Goal: Task Accomplishment & Management: Use online tool/utility

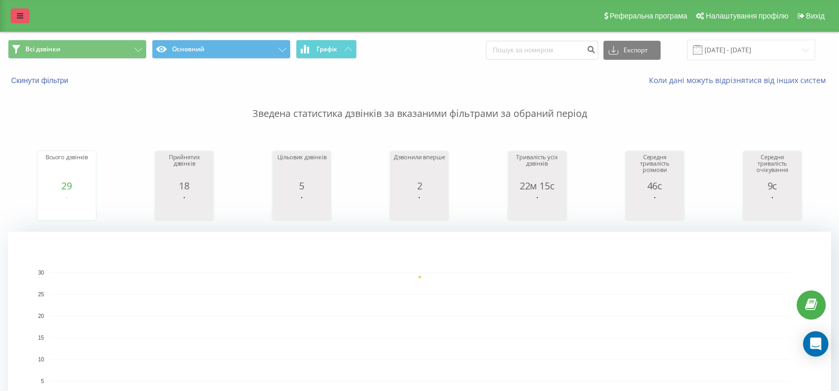
click at [16, 13] on link at bounding box center [20, 15] width 19 height 15
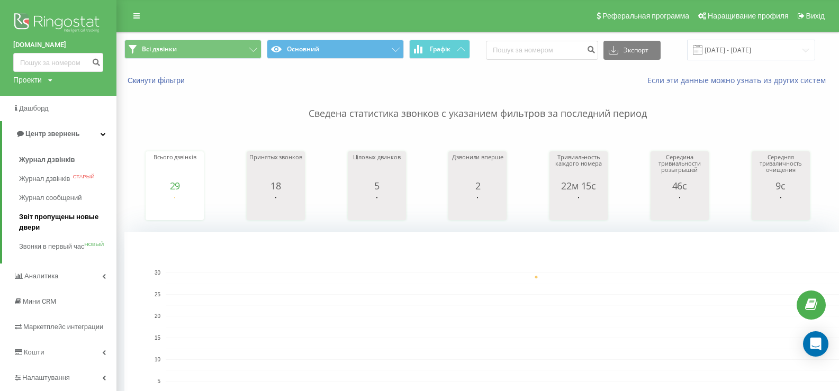
click at [44, 213] on font "Звіт пропущены новые двери" at bounding box center [58, 222] width 79 height 19
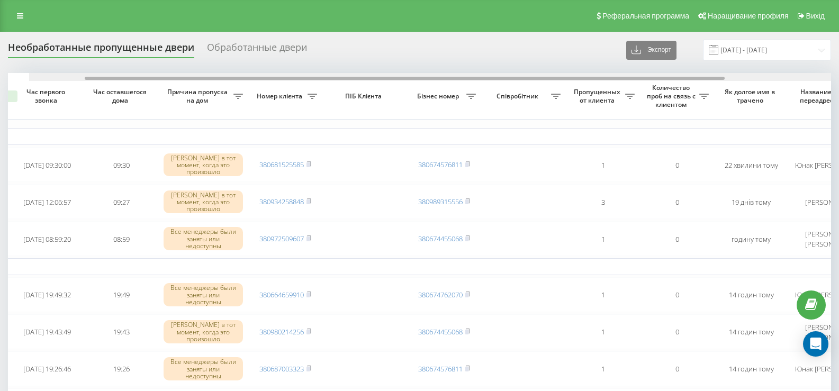
scroll to position [0, 72]
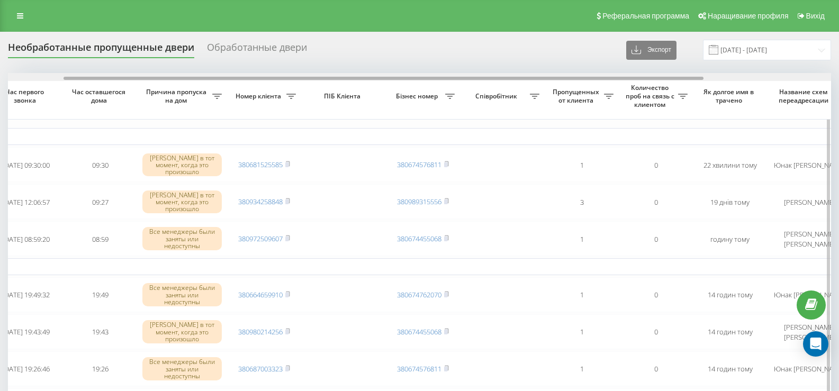
click at [497, 81] on div at bounding box center [419, 77] width 823 height 8
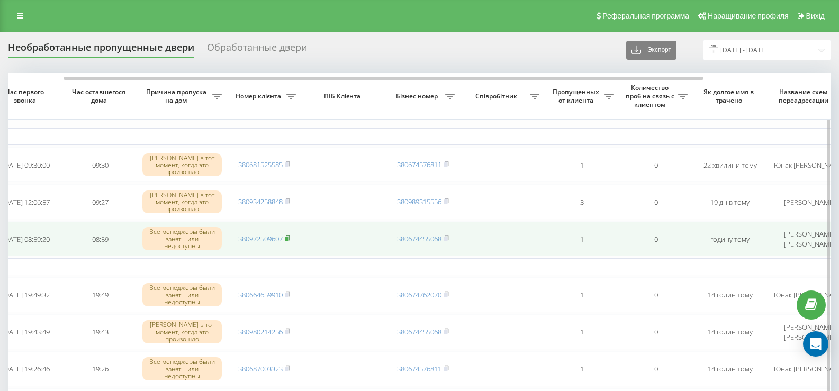
click at [290, 235] on icon at bounding box center [287, 238] width 5 height 6
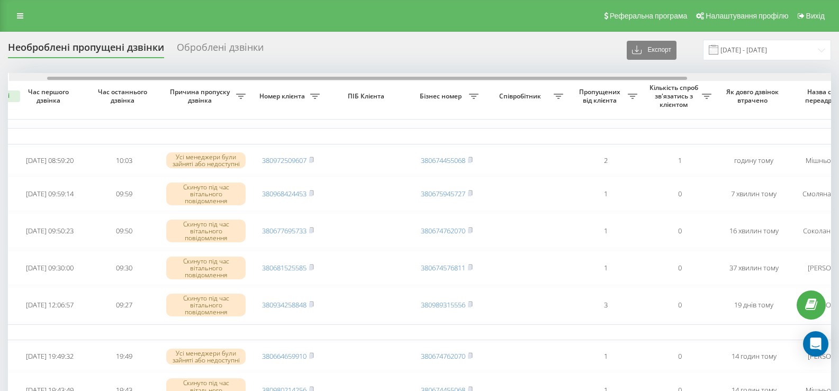
scroll to position [0, 52]
drag, startPoint x: 0, startPoint y: 0, endPoint x: 518, endPoint y: 75, distance: 522.9
click at [518, 75] on div at bounding box center [416, 77] width 823 height 8
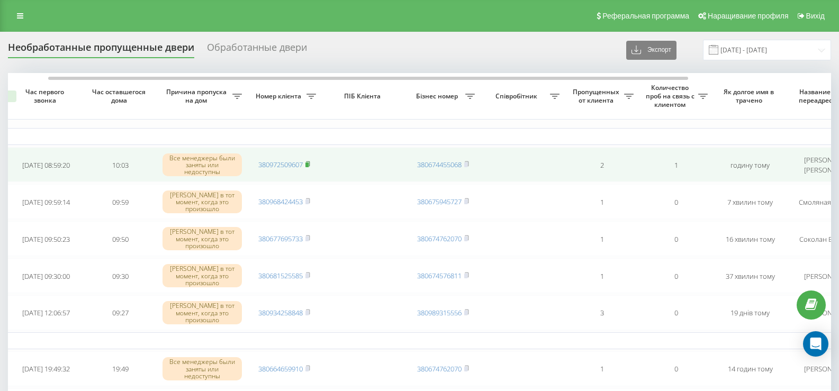
click at [307, 164] on rect at bounding box center [306, 164] width 3 height 5
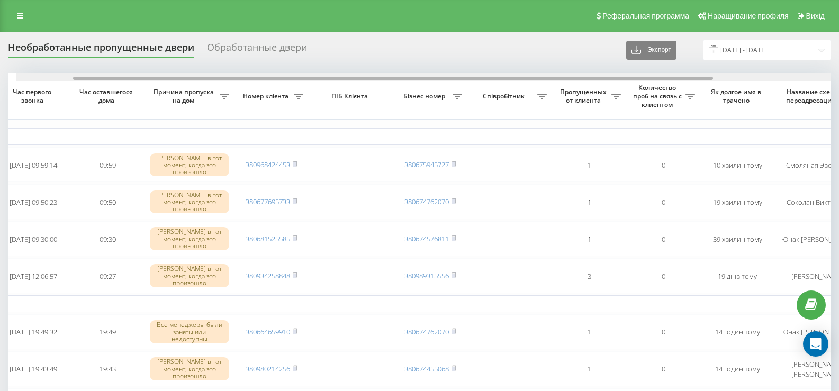
scroll to position [0, 76]
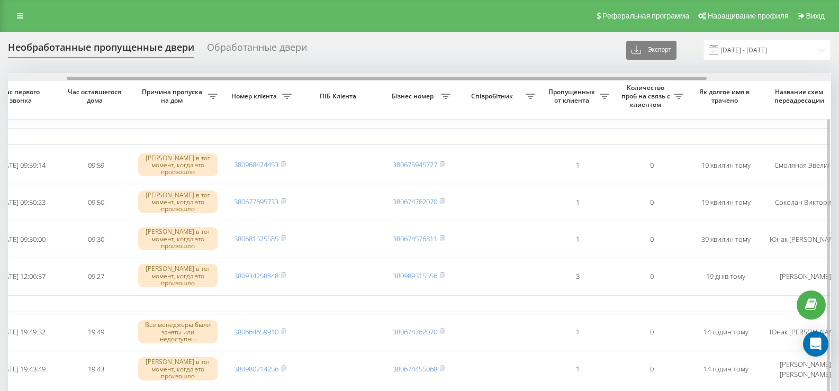
drag, startPoint x: 429, startPoint y: 78, endPoint x: 488, endPoint y: 78, distance: 59.3
click at [488, 78] on div at bounding box center [387, 78] width 640 height 3
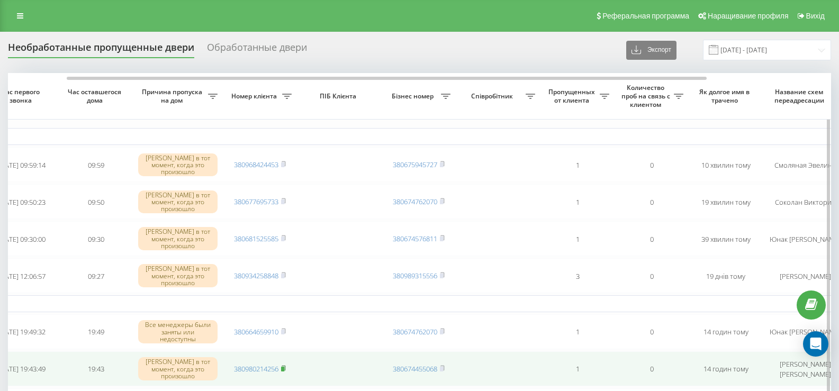
click at [283, 367] on rect at bounding box center [282, 369] width 3 height 5
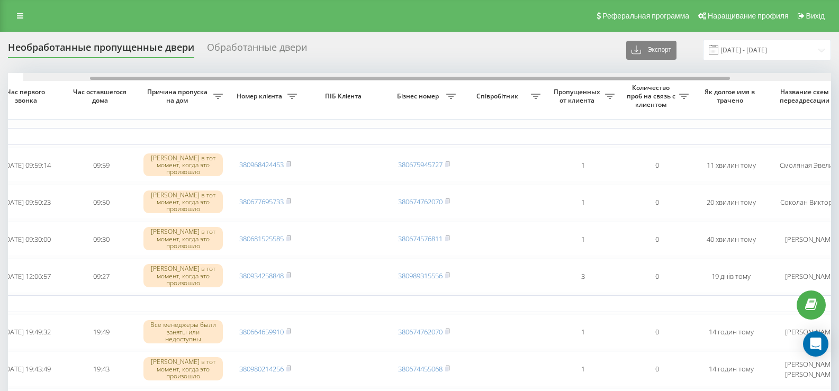
scroll to position [0, 87]
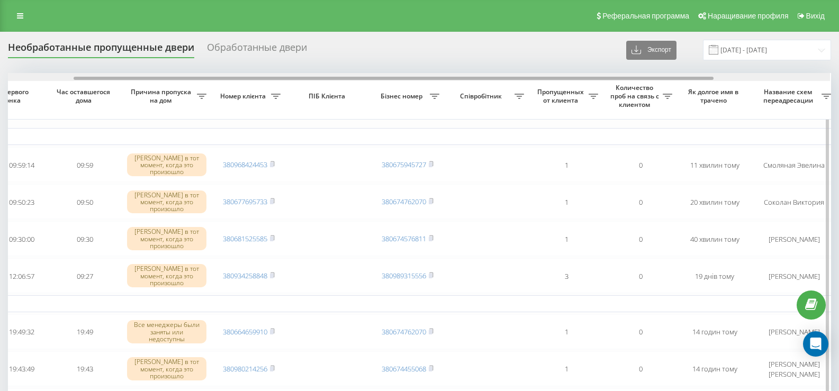
drag, startPoint x: 427, startPoint y: 79, endPoint x: 495, endPoint y: 84, distance: 67.9
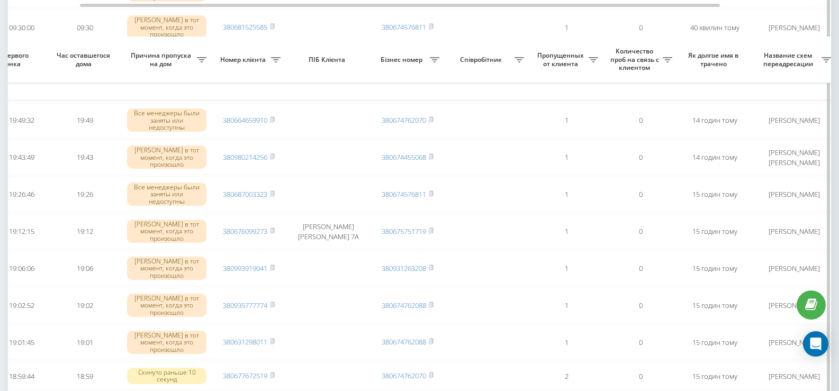
scroll to position [265, 0]
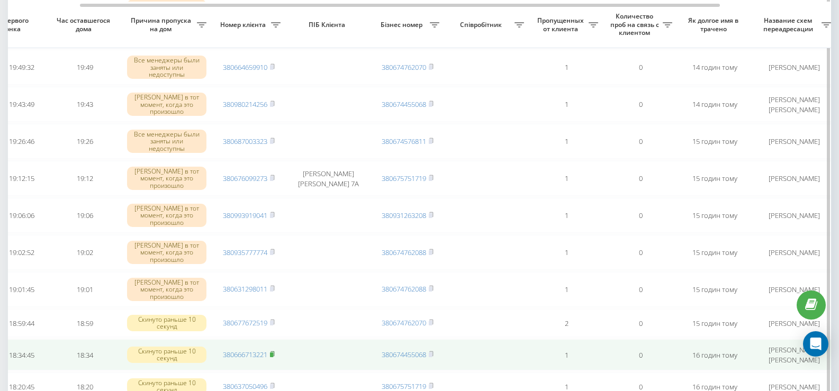
click at [275, 351] on icon at bounding box center [272, 354] width 5 height 6
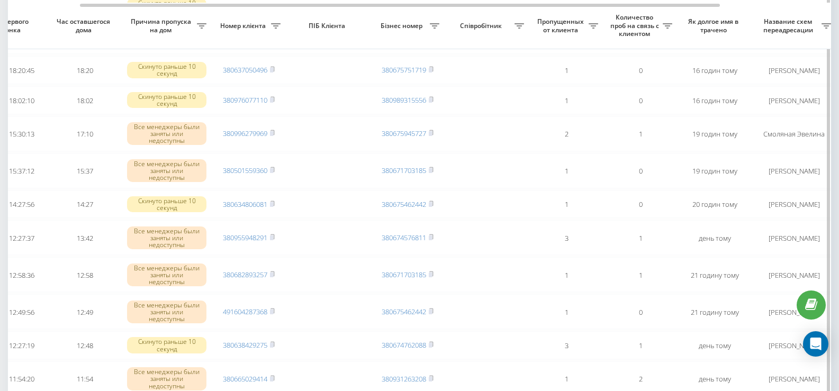
scroll to position [582, 0]
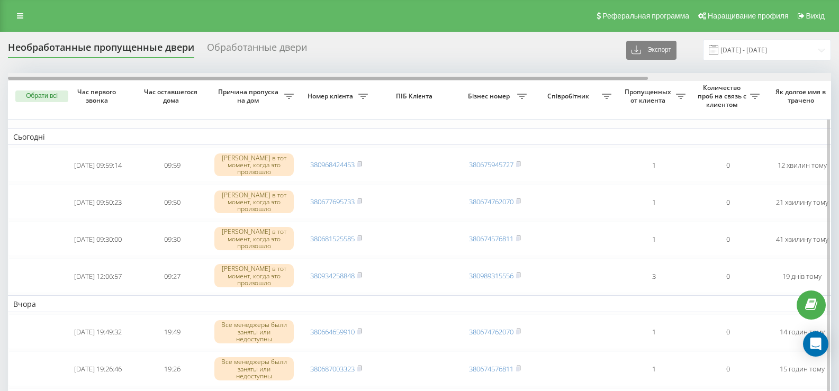
drag, startPoint x: 366, startPoint y: 79, endPoint x: 350, endPoint y: 81, distance: 16.0
click at [350, 81] on div at bounding box center [419, 77] width 823 height 8
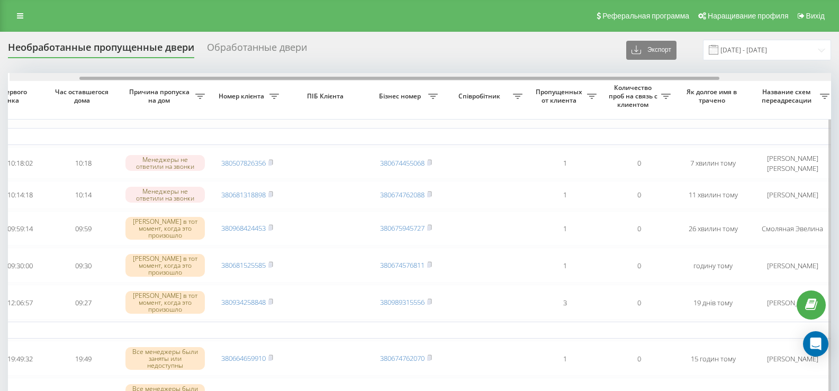
click at [406, 79] on div at bounding box center [399, 78] width 640 height 3
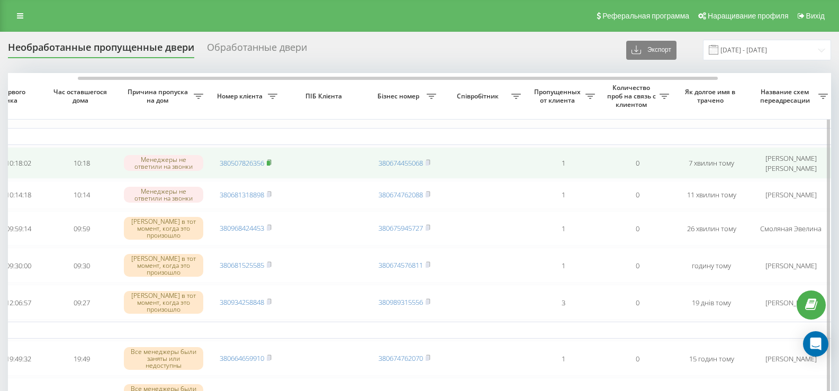
click at [270, 164] on rect at bounding box center [268, 163] width 3 height 5
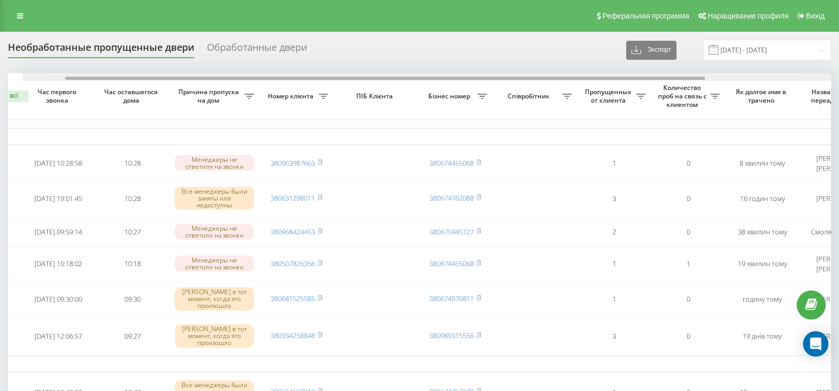
scroll to position [0, 55]
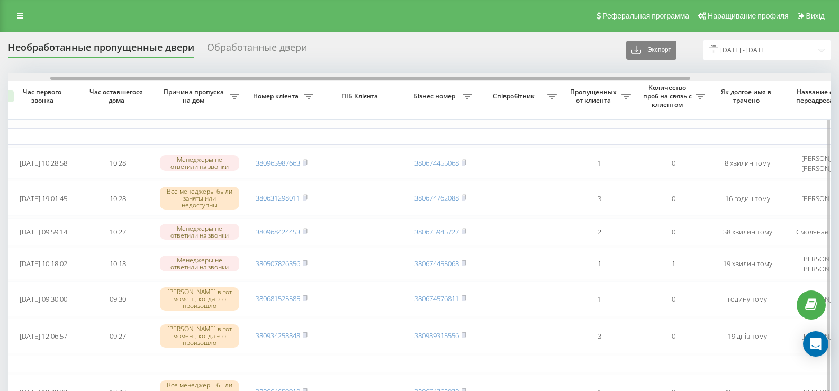
drag, startPoint x: 0, startPoint y: 0, endPoint x: 430, endPoint y: 80, distance: 437.1
click at [430, 80] on div at bounding box center [419, 77] width 823 height 8
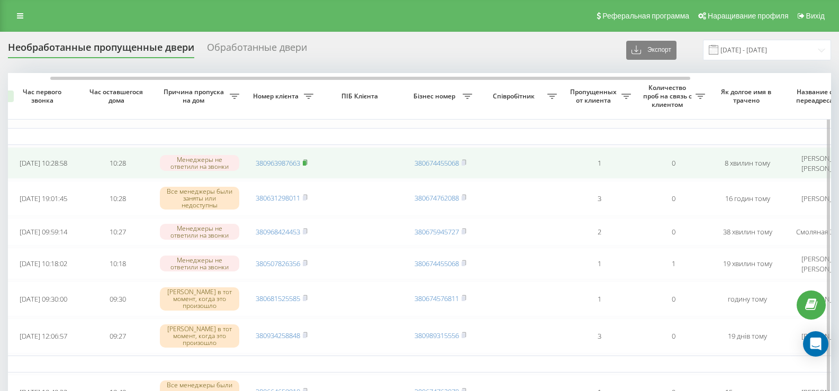
click at [307, 161] on icon at bounding box center [305, 162] width 5 height 6
